Goal: Transaction & Acquisition: Purchase product/service

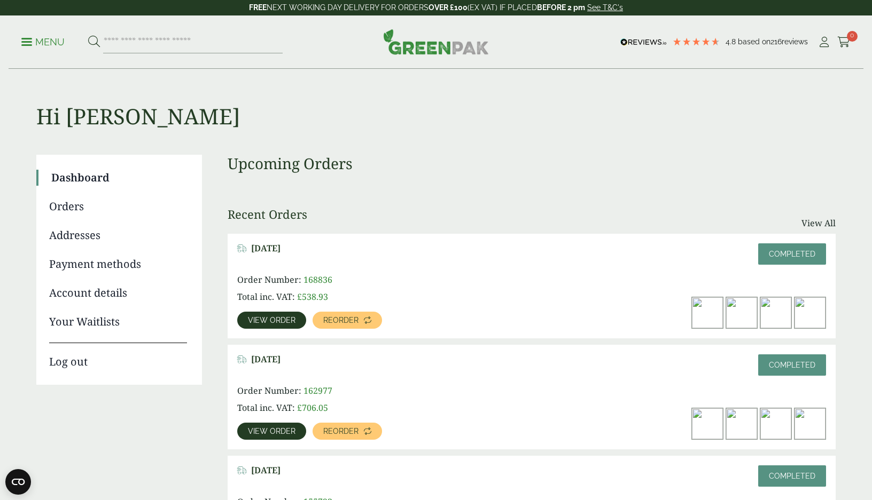
click at [288, 320] on span "View order" at bounding box center [272, 320] width 48 height 7
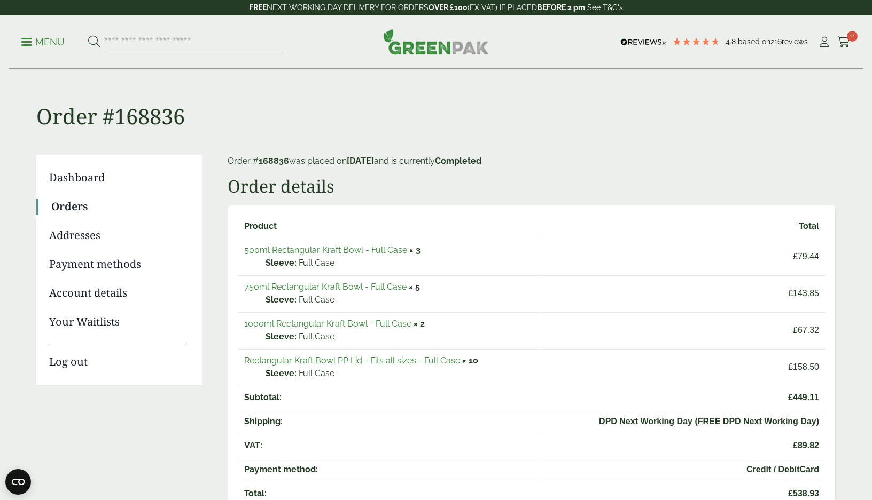
click at [292, 289] on link "750ml Rectangular Kraft Bowl - Full Case" at bounding box center [325, 287] width 162 height 10
click at [386, 250] on link "500ml Rectangular Kraft Bowl - Full Case" at bounding box center [325, 250] width 163 height 10
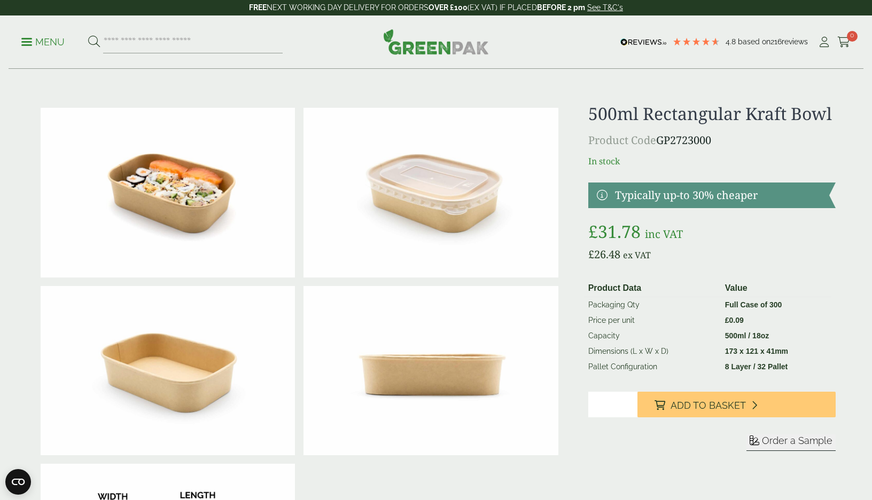
click at [629, 403] on input "*" at bounding box center [613, 405] width 50 height 26
type input "*"
click at [629, 403] on input "*" at bounding box center [613, 405] width 50 height 26
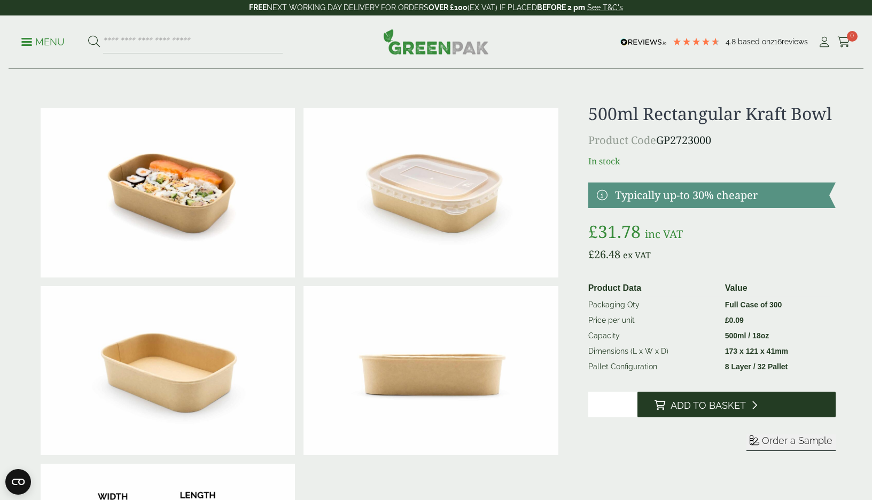
click at [664, 406] on icon at bounding box center [659, 406] width 11 height 10
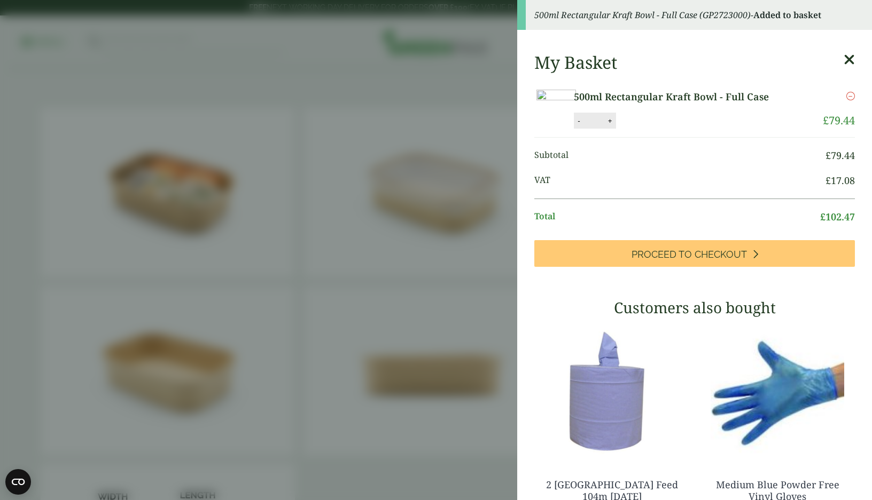
click at [851, 58] on icon at bounding box center [848, 59] width 11 height 15
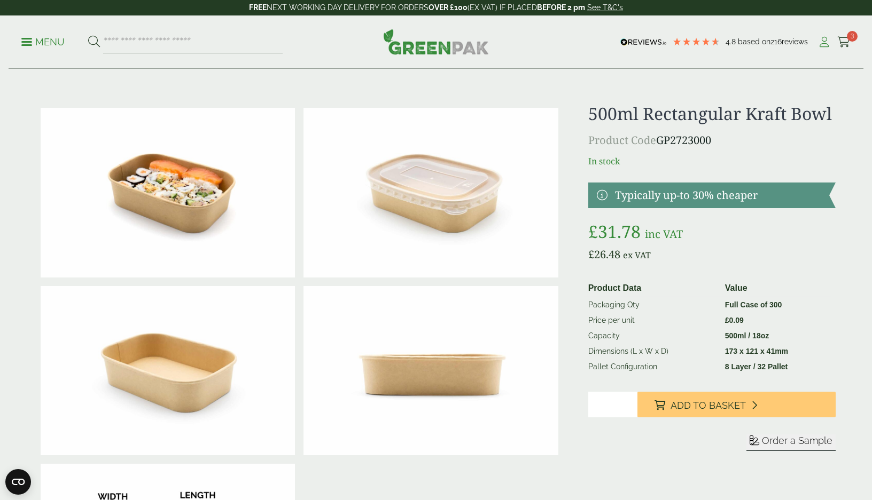
click at [822, 42] on icon at bounding box center [823, 42] width 13 height 11
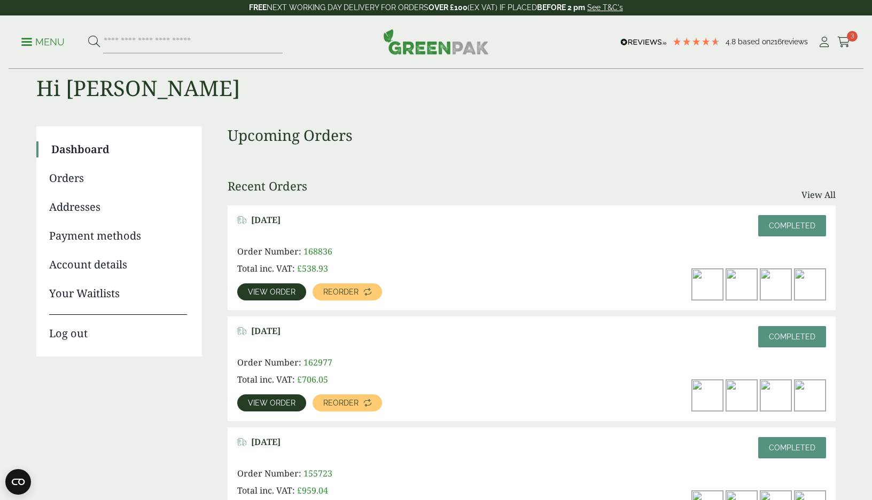
scroll to position [25, 0]
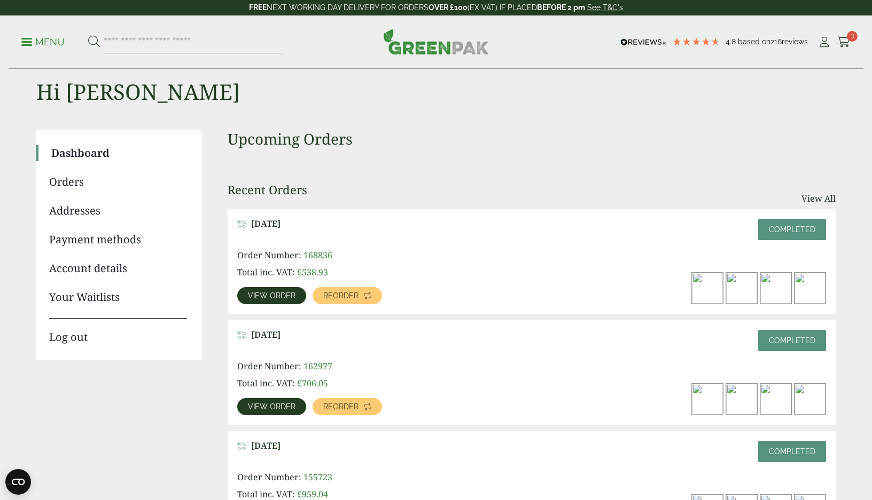
click at [282, 299] on span "View order" at bounding box center [272, 295] width 48 height 7
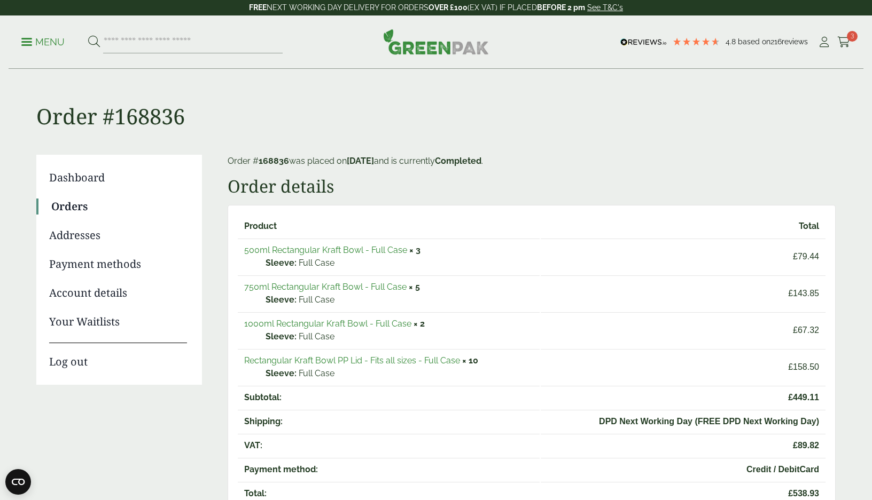
click at [363, 325] on link "1000ml Rectangular Kraft Bowl - Full Case" at bounding box center [327, 324] width 167 height 10
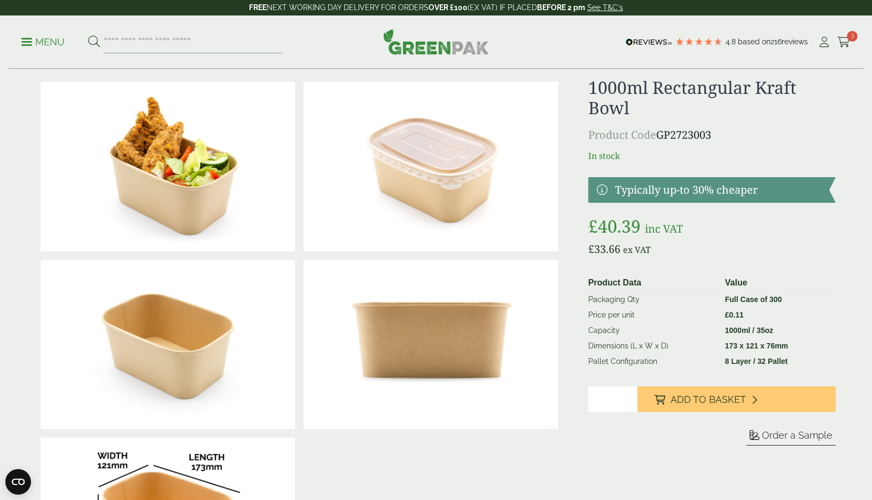
scroll to position [37, 0]
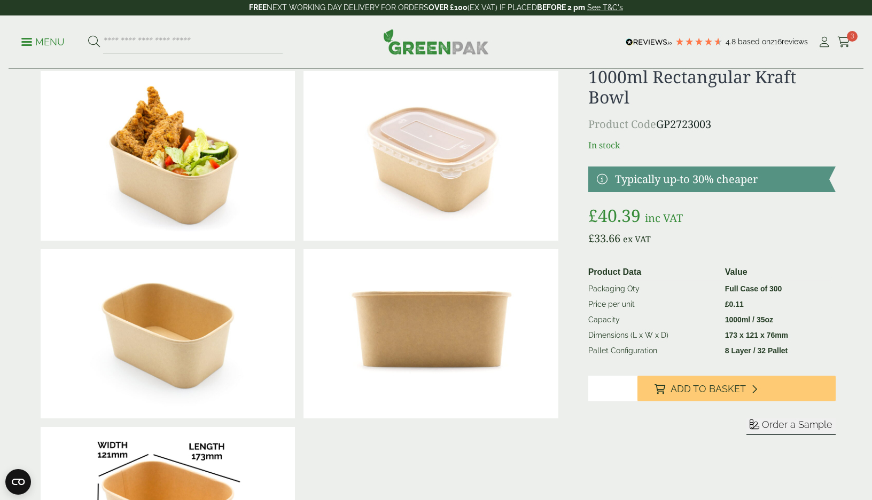
type input "*"
click at [628, 386] on input "*" at bounding box center [613, 389] width 50 height 26
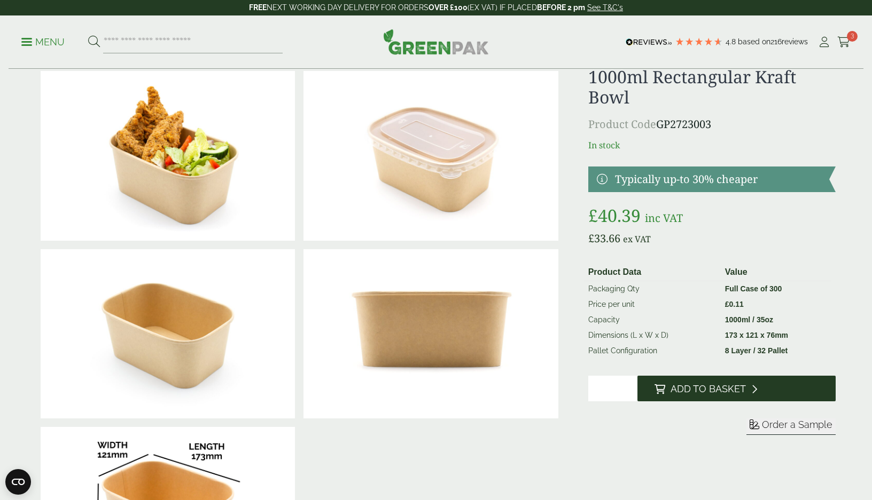
click at [690, 391] on span "Add to Basket" at bounding box center [707, 389] width 75 height 12
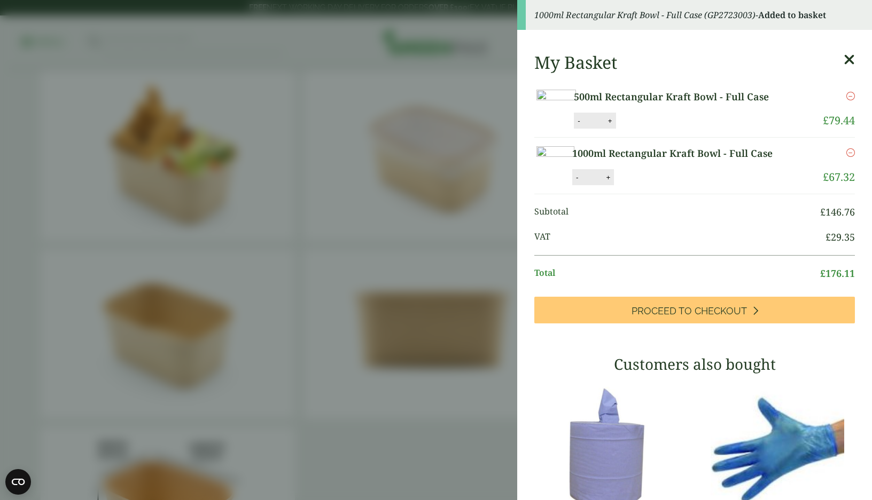
click at [489, 380] on aside "1000ml Rectangular Kraft Bowl - Full Case (GP2723003) - Added to basket My Bask…" at bounding box center [436, 250] width 872 height 500
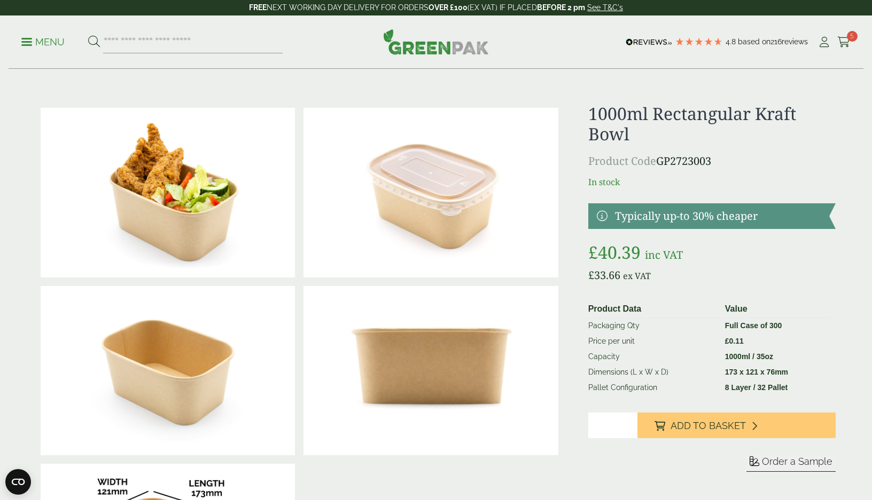
scroll to position [0, 0]
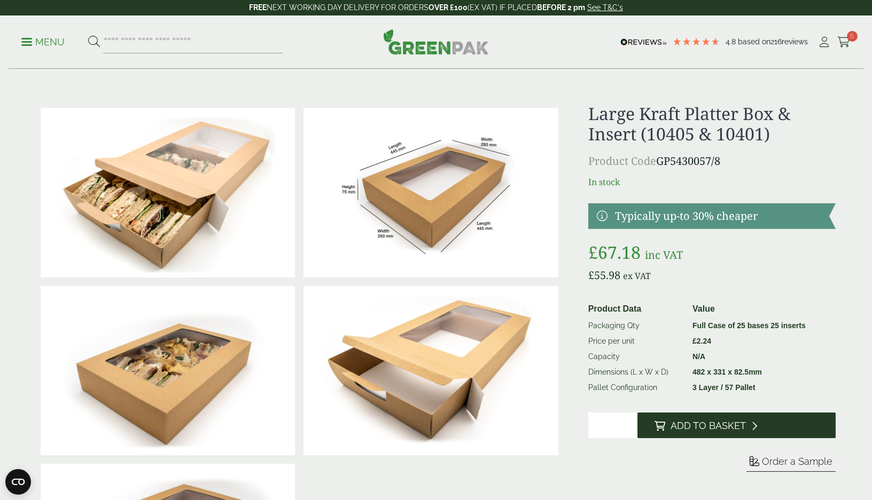
click at [681, 428] on span "Add to Basket" at bounding box center [707, 426] width 75 height 12
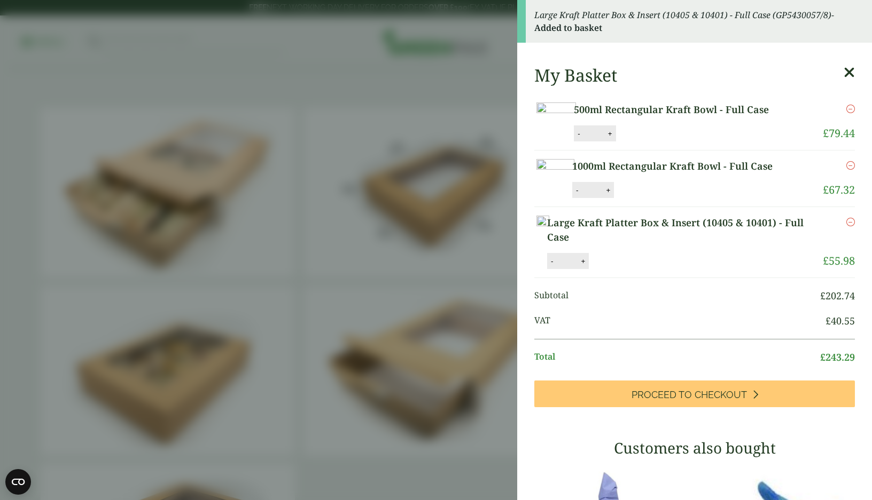
click at [850, 70] on icon at bounding box center [848, 72] width 11 height 15
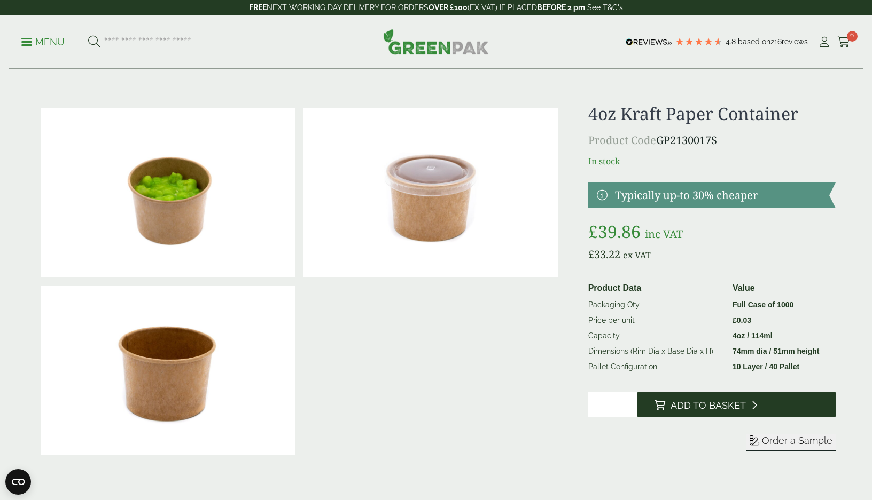
click at [667, 406] on button "Add to Basket" at bounding box center [736, 405] width 198 height 26
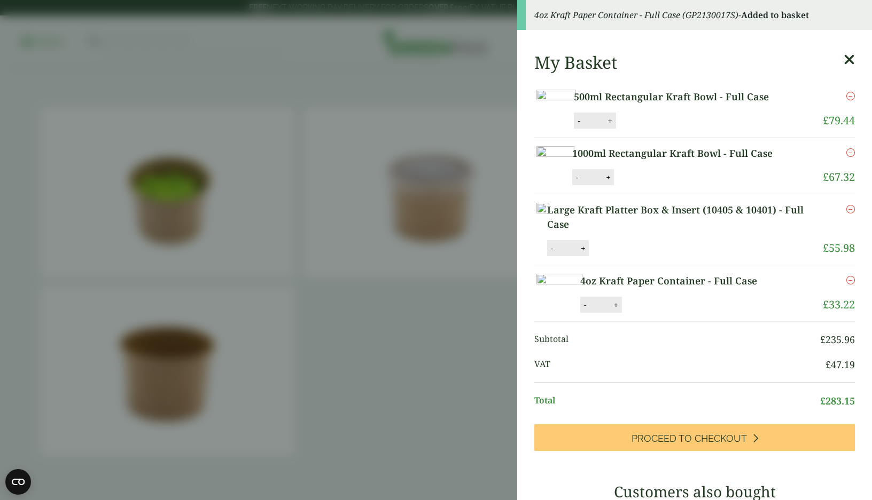
click at [507, 256] on aside "4oz Kraft Paper Container - Full Case (GP2130017S) - Added to basket My Basket …" at bounding box center [436, 250] width 872 height 500
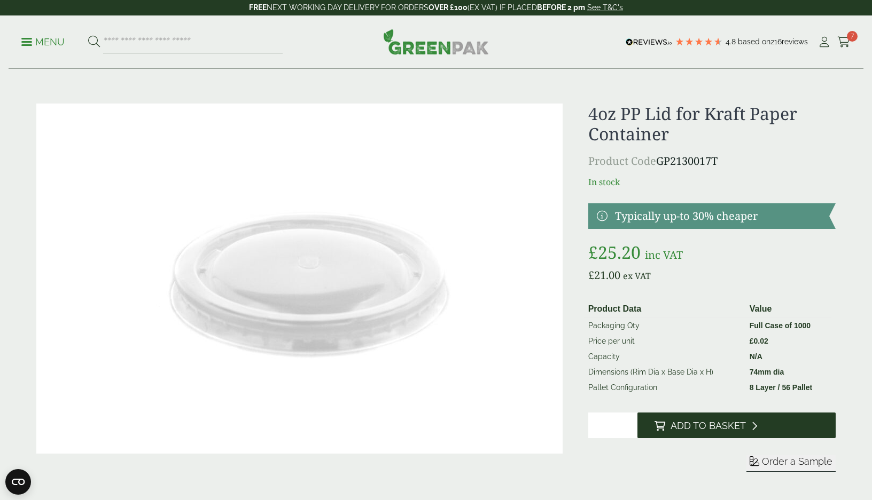
click at [712, 423] on span "Add to Basket" at bounding box center [707, 426] width 75 height 12
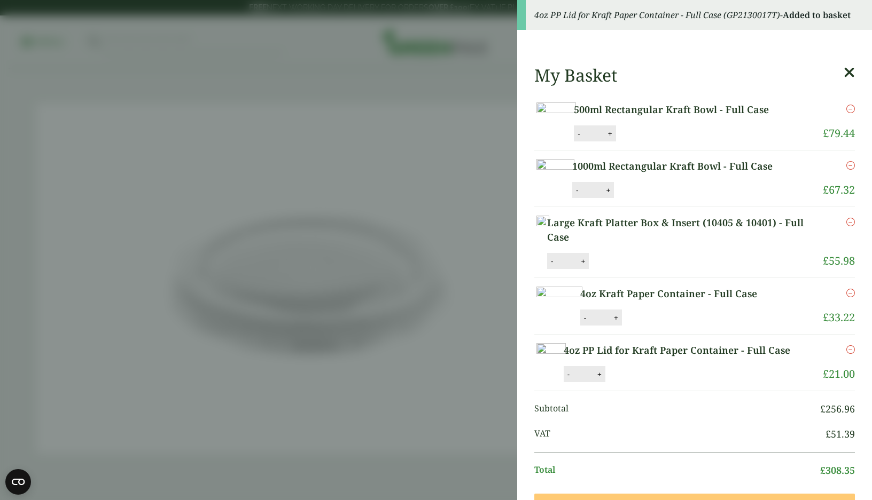
click at [489, 409] on aside "4oz PP Lid for Kraft Paper Container - Full Case (GP2130017T) - Added to basket…" at bounding box center [436, 250] width 872 height 500
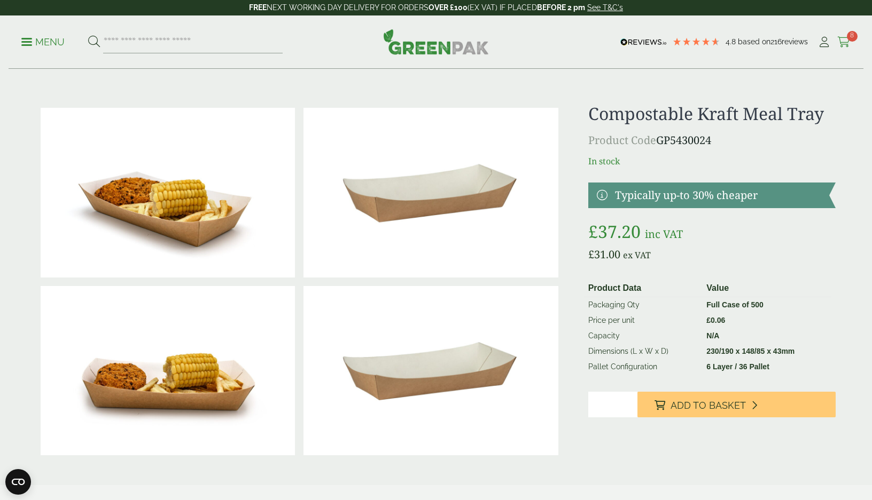
click at [846, 37] on span "8" at bounding box center [851, 36] width 11 height 11
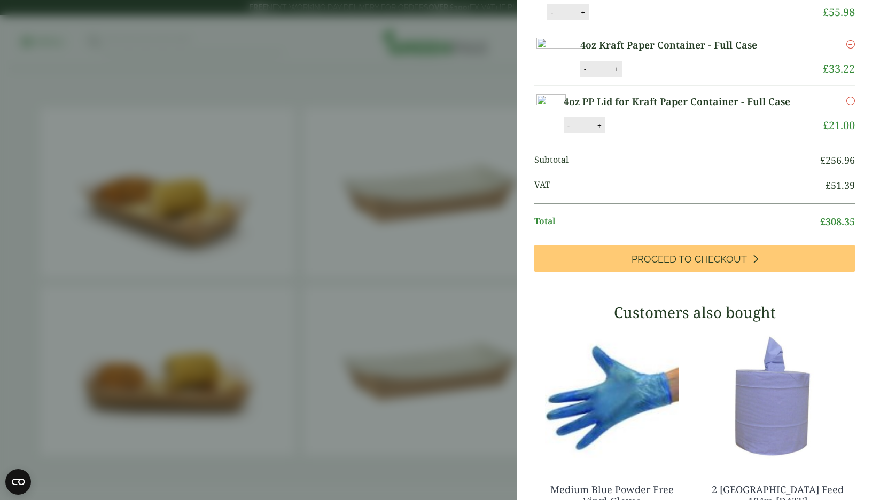
scroll to position [214, 0]
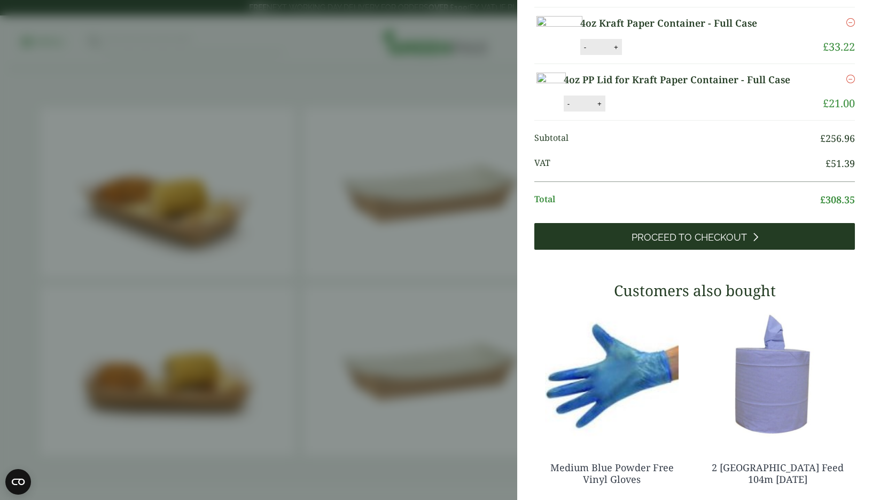
click at [682, 244] on span "Proceed to Checkout" at bounding box center [688, 238] width 115 height 12
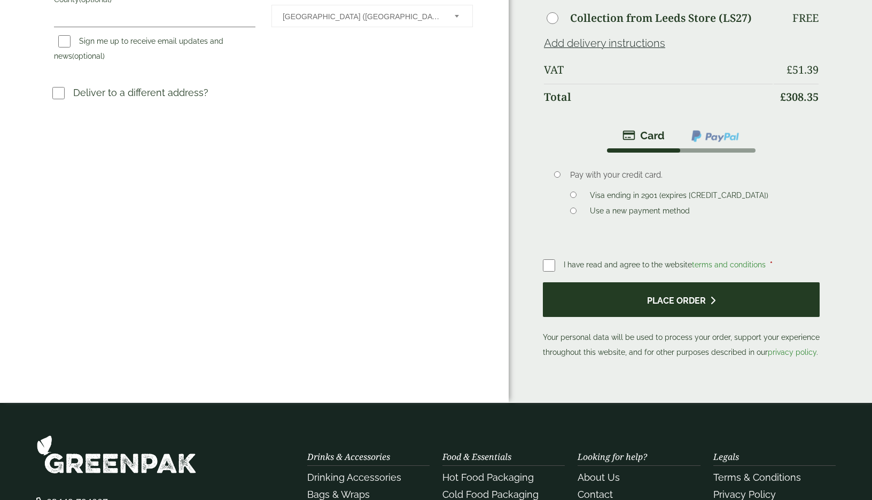
scroll to position [417, 0]
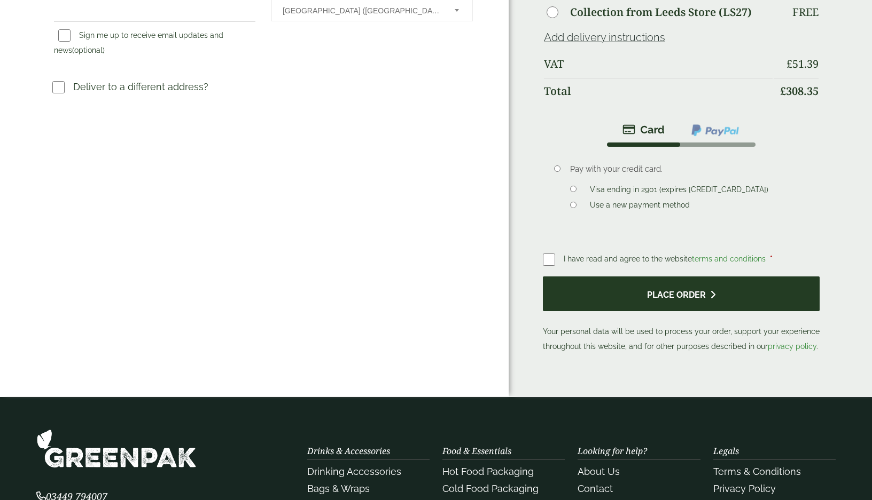
click at [627, 291] on button "Place order" at bounding box center [681, 294] width 277 height 35
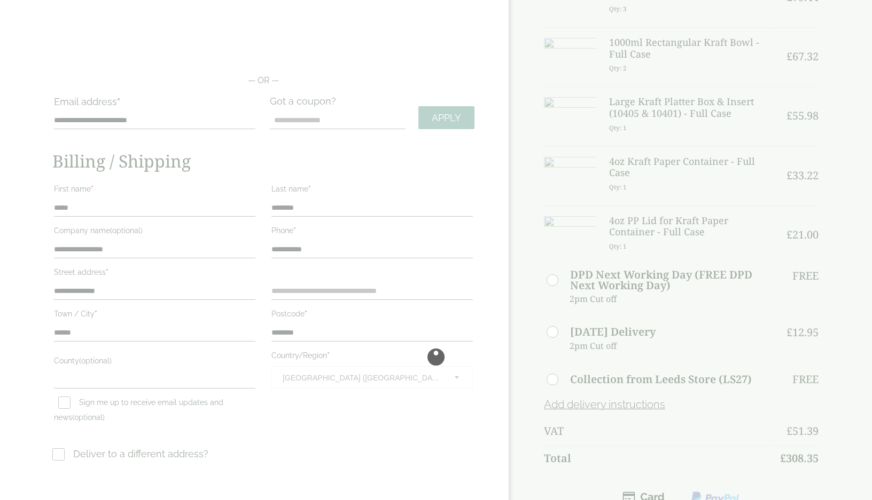
scroll to position [50, 0]
